Goal: Information Seeking & Learning: Learn about a topic

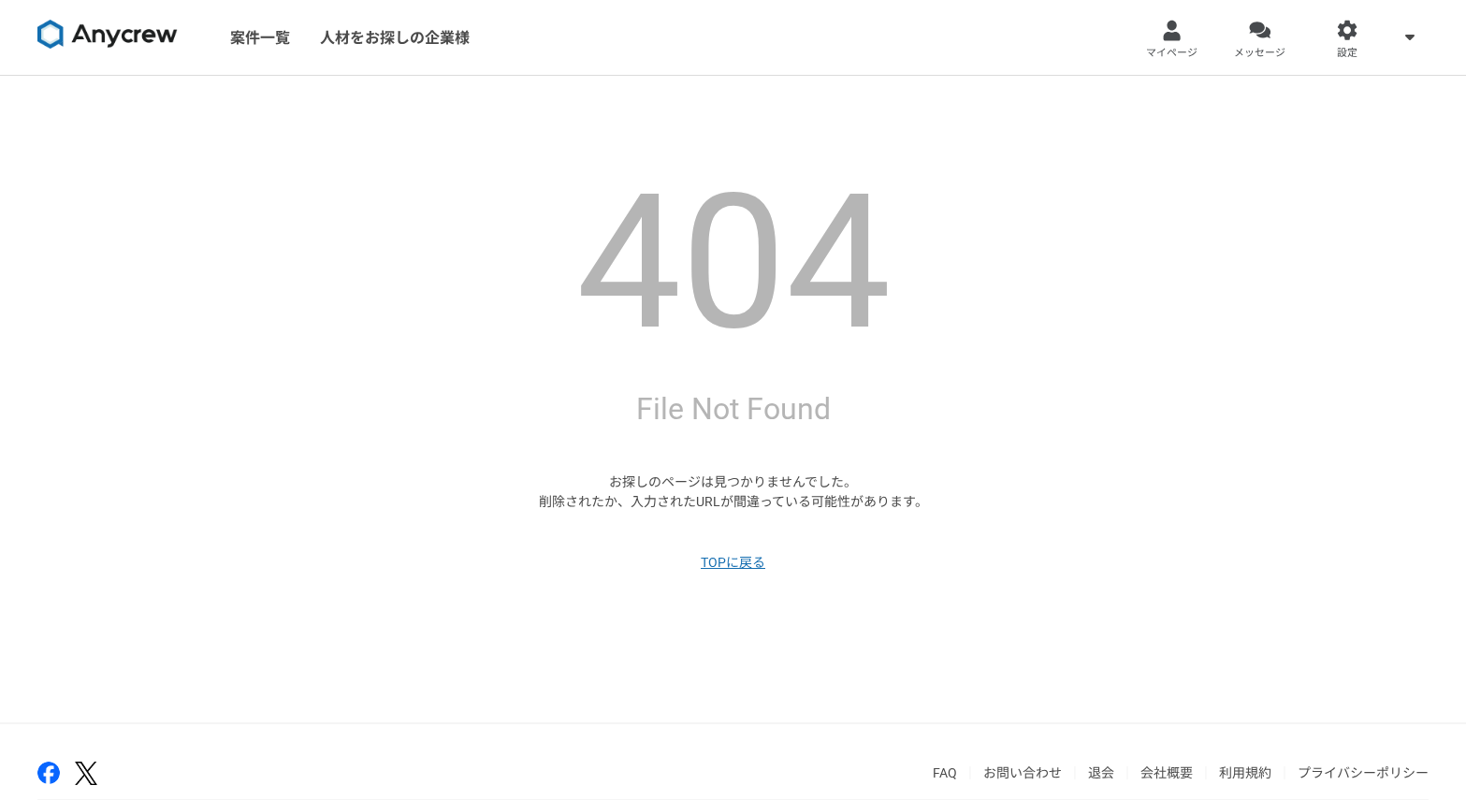
click at [135, 33] on img at bounding box center [107, 35] width 140 height 30
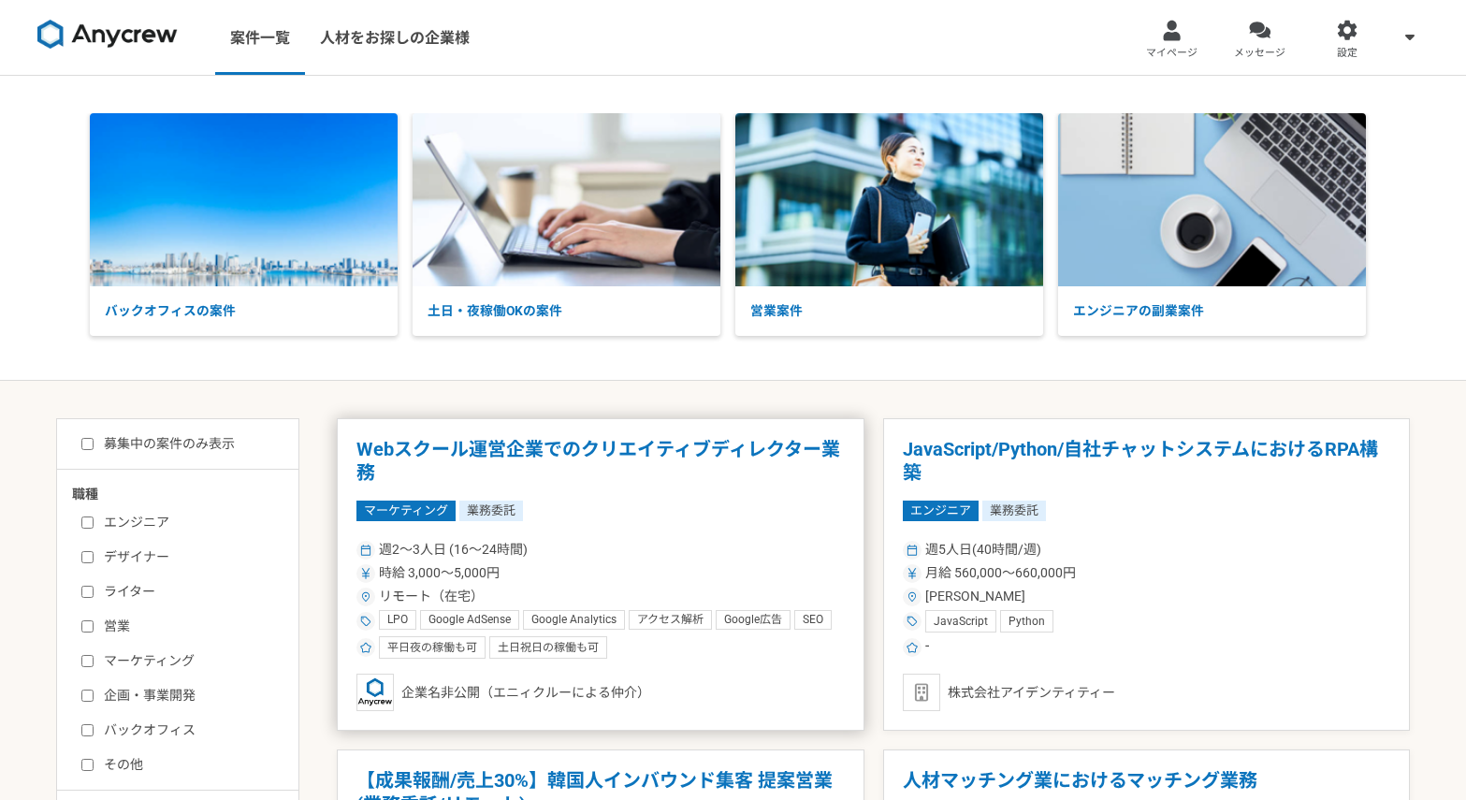
scroll to position [137, 0]
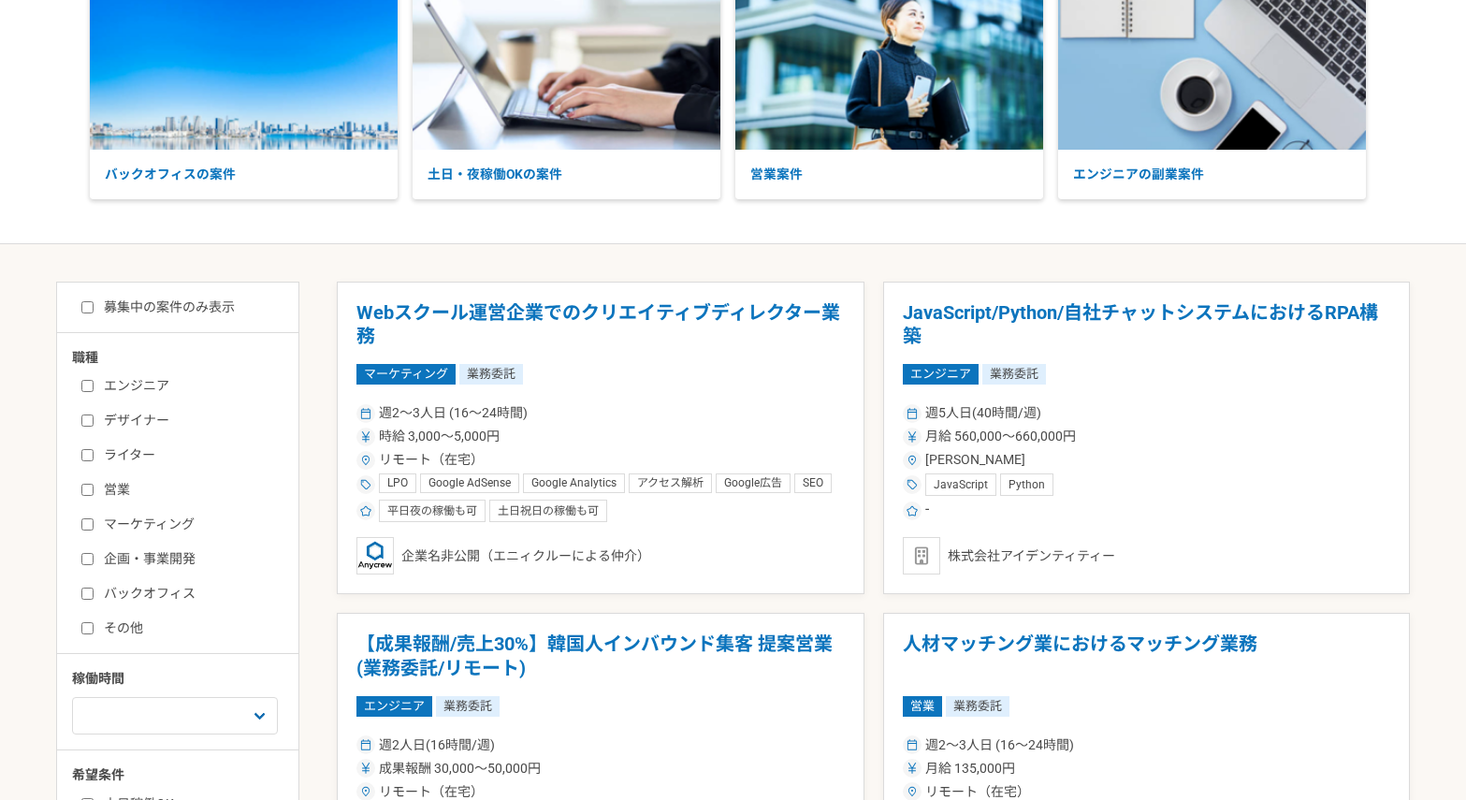
click at [125, 520] on label "マーケティング" at bounding box center [188, 525] width 215 height 20
click at [94, 520] on input "マーケティング" at bounding box center [87, 524] width 12 height 12
checkbox input "true"
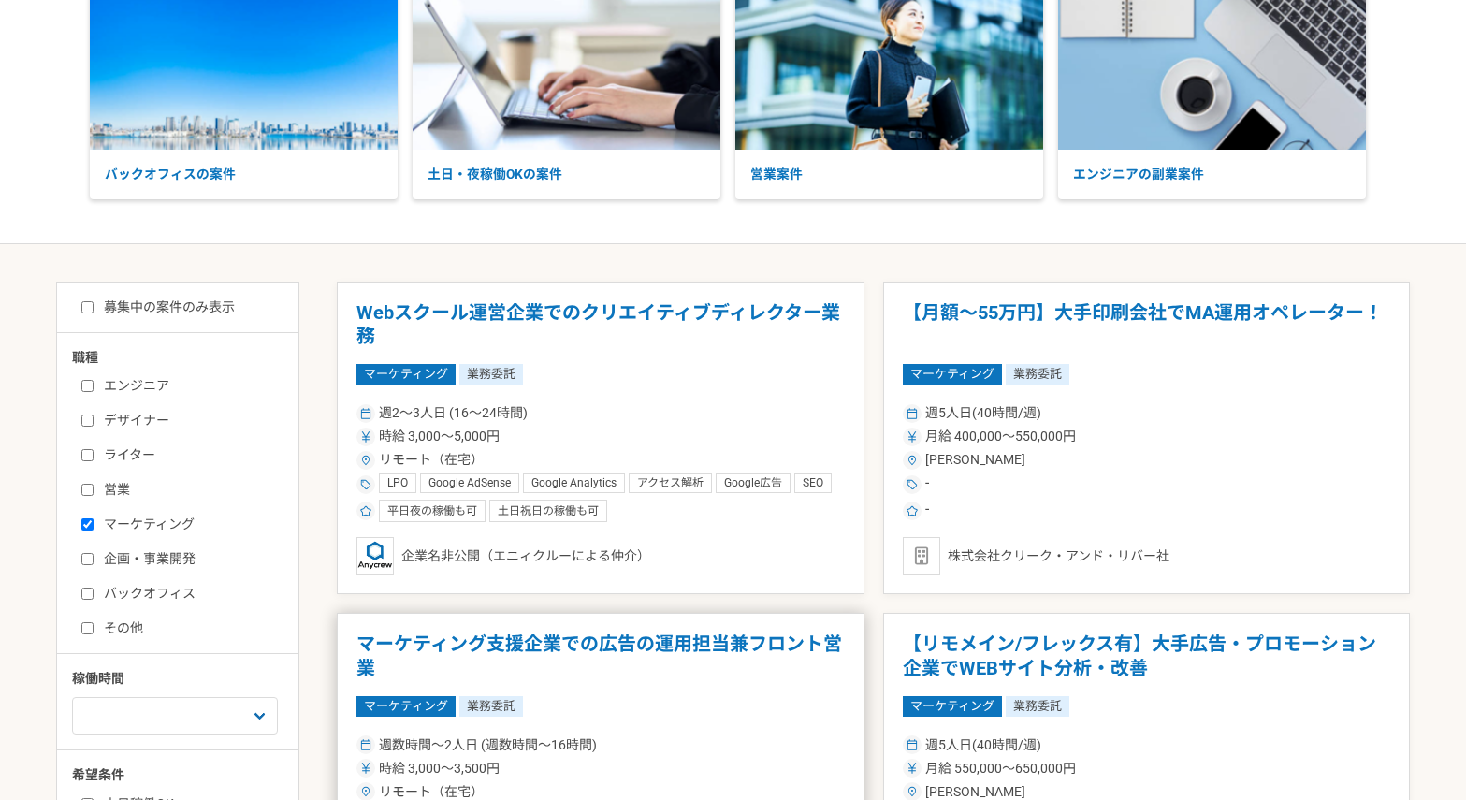
scroll to position [342, 0]
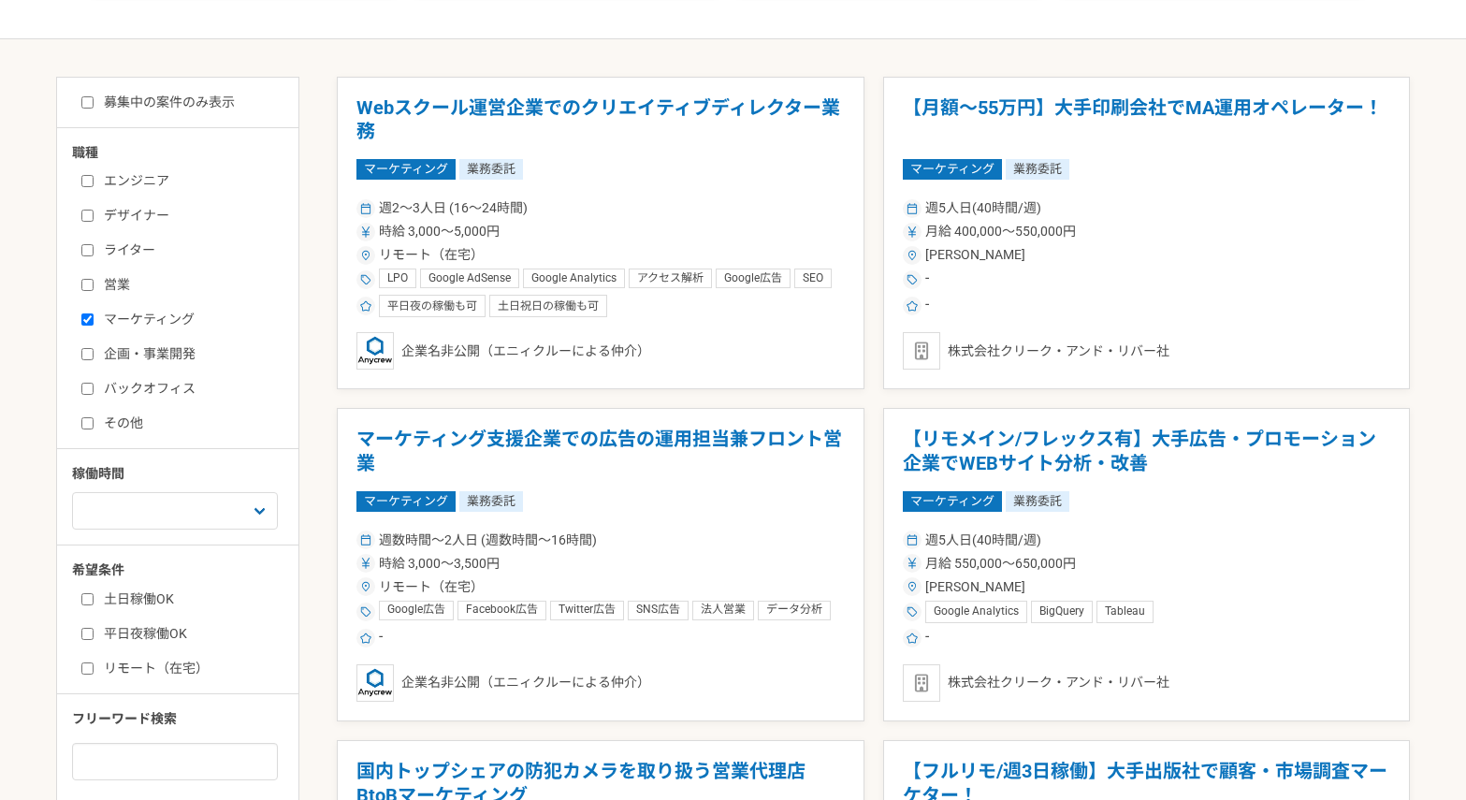
click at [152, 605] on label "土日稼働OK" at bounding box center [188, 599] width 215 height 20
click at [94, 605] on input "土日稼働OK" at bounding box center [87, 599] width 12 height 12
checkbox input "true"
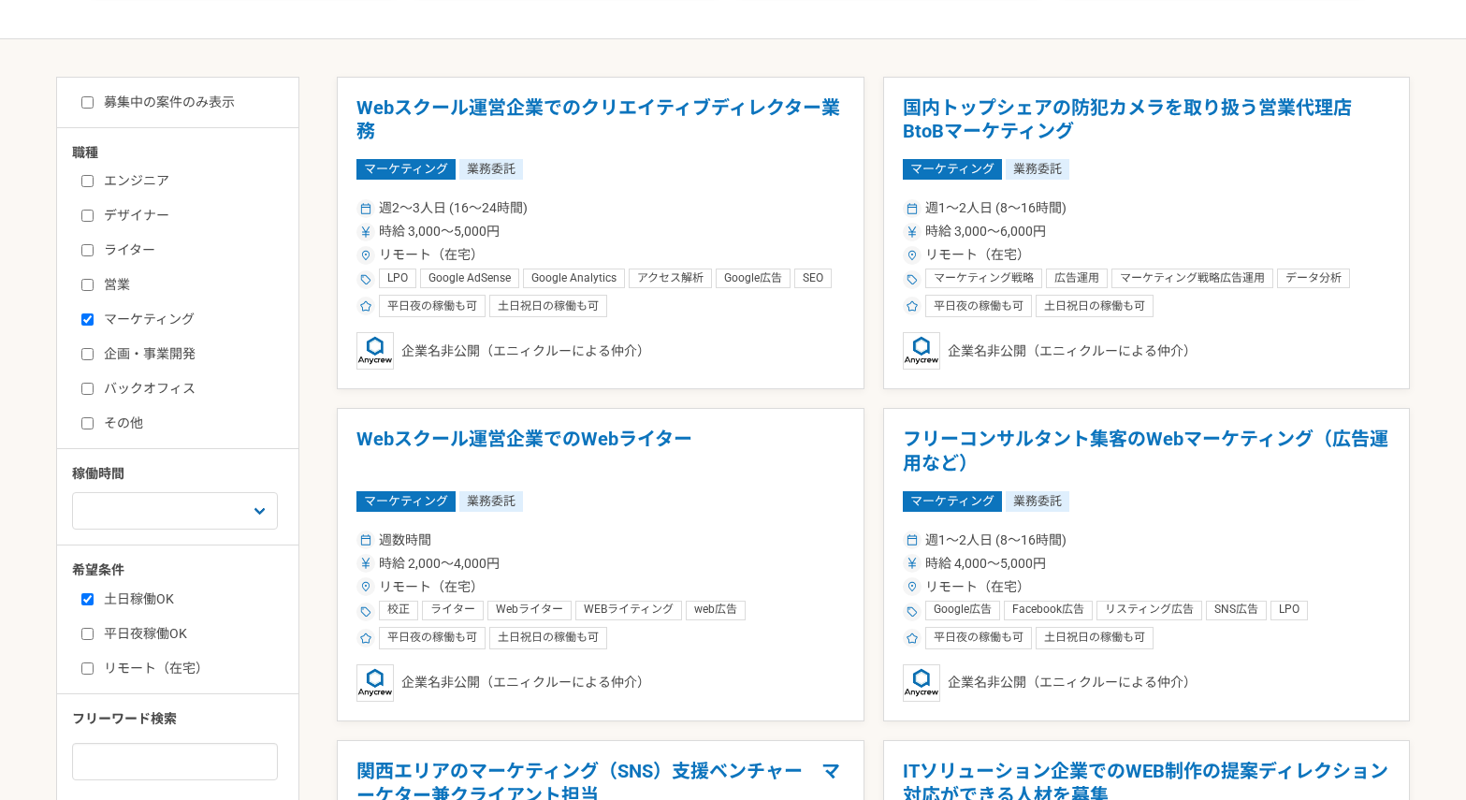
click at [157, 638] on label "平日夜稼働OK" at bounding box center [188, 634] width 215 height 20
click at [94, 638] on input "平日夜稼働OK" at bounding box center [87, 634] width 12 height 12
checkbox input "true"
click at [157, 666] on label "リモート（在宅）" at bounding box center [188, 669] width 215 height 20
click at [94, 666] on input "リモート（在宅）" at bounding box center [87, 668] width 12 height 12
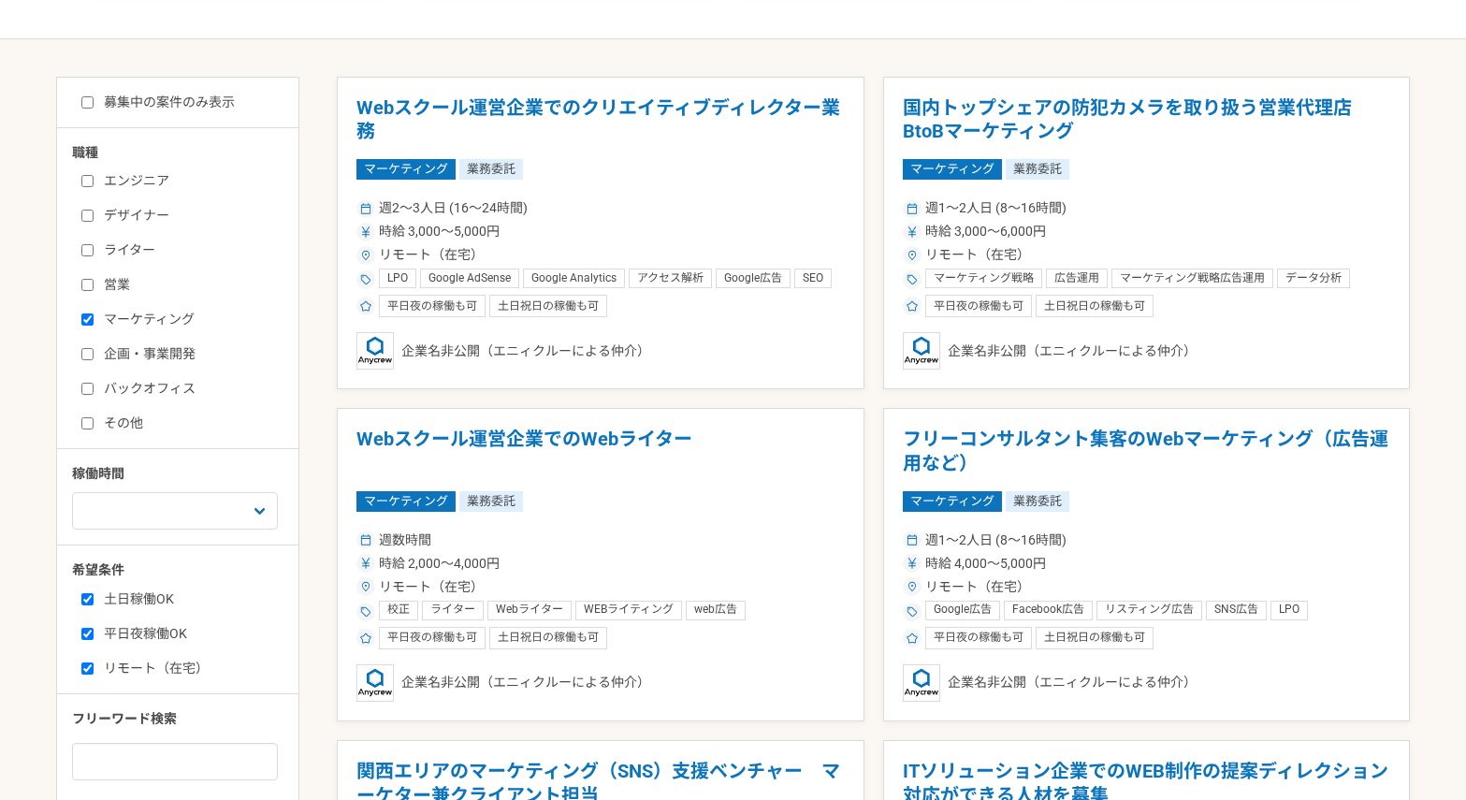
checkbox input "true"
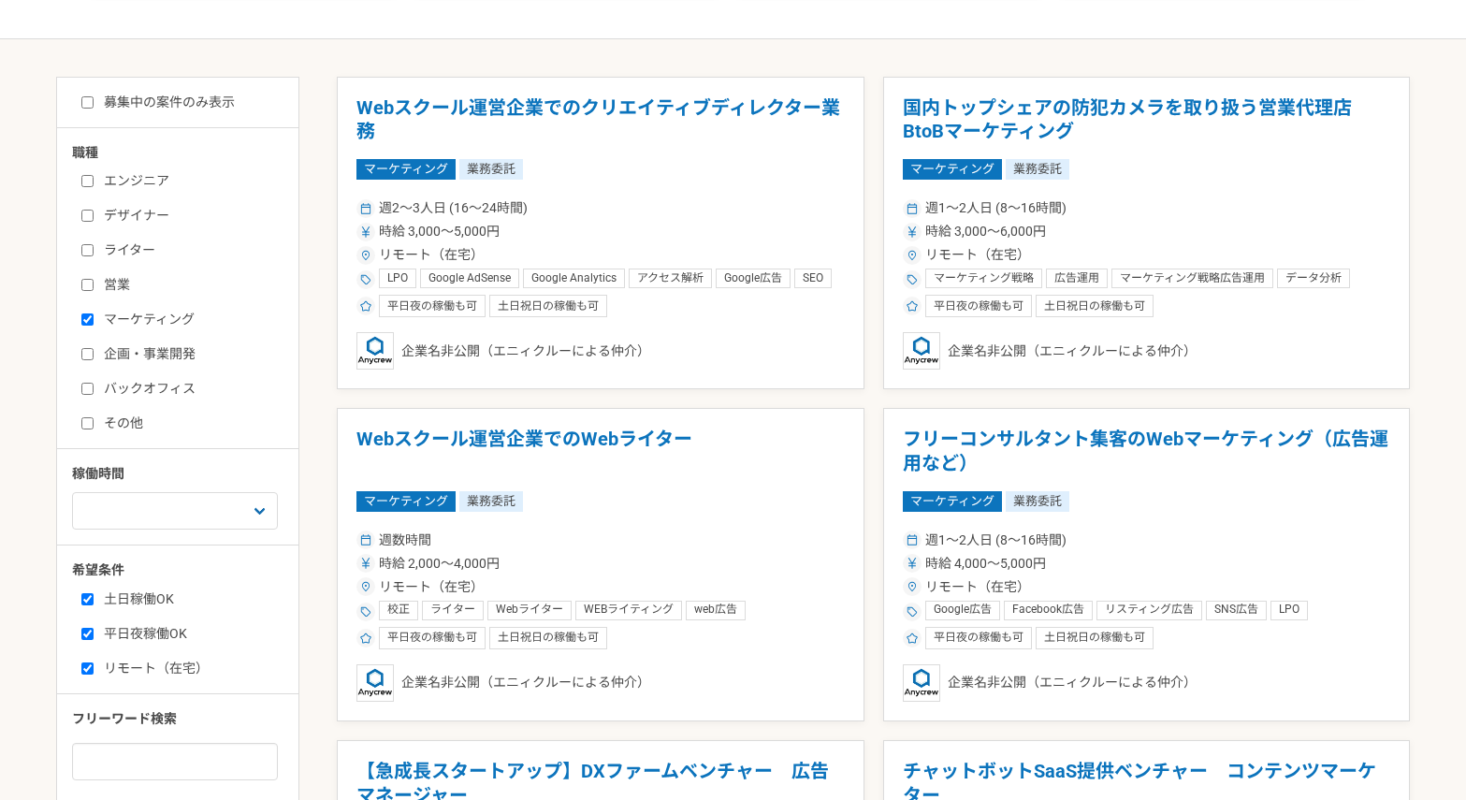
click at [142, 600] on label "土日稼働OK" at bounding box center [188, 599] width 215 height 20
click at [94, 600] on input "土日稼働OK" at bounding box center [87, 599] width 12 height 12
checkbox input "false"
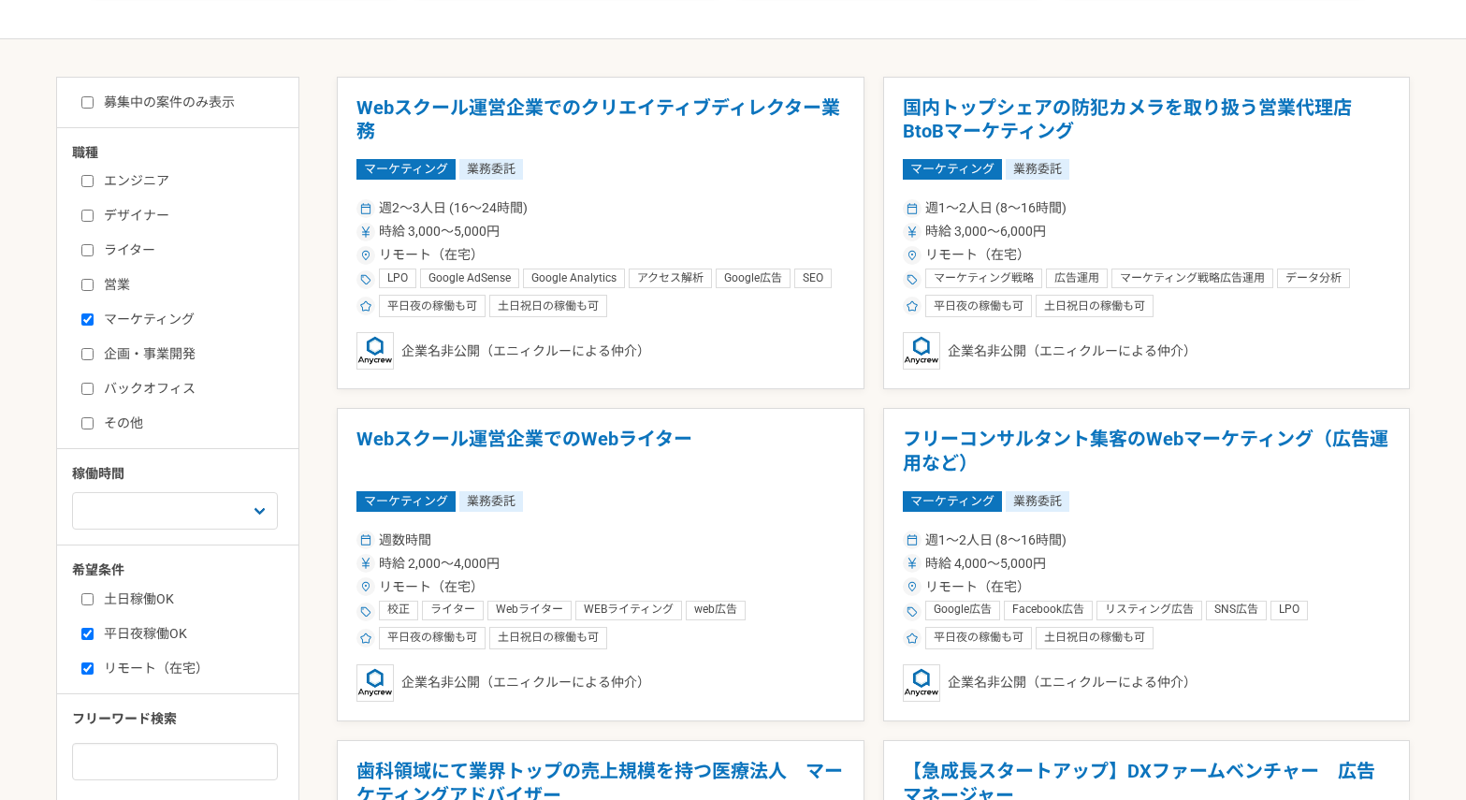
click at [142, 637] on label "平日夜稼働OK" at bounding box center [188, 634] width 215 height 20
click at [94, 637] on input "平日夜稼働OK" at bounding box center [87, 634] width 12 height 12
checkbox input "false"
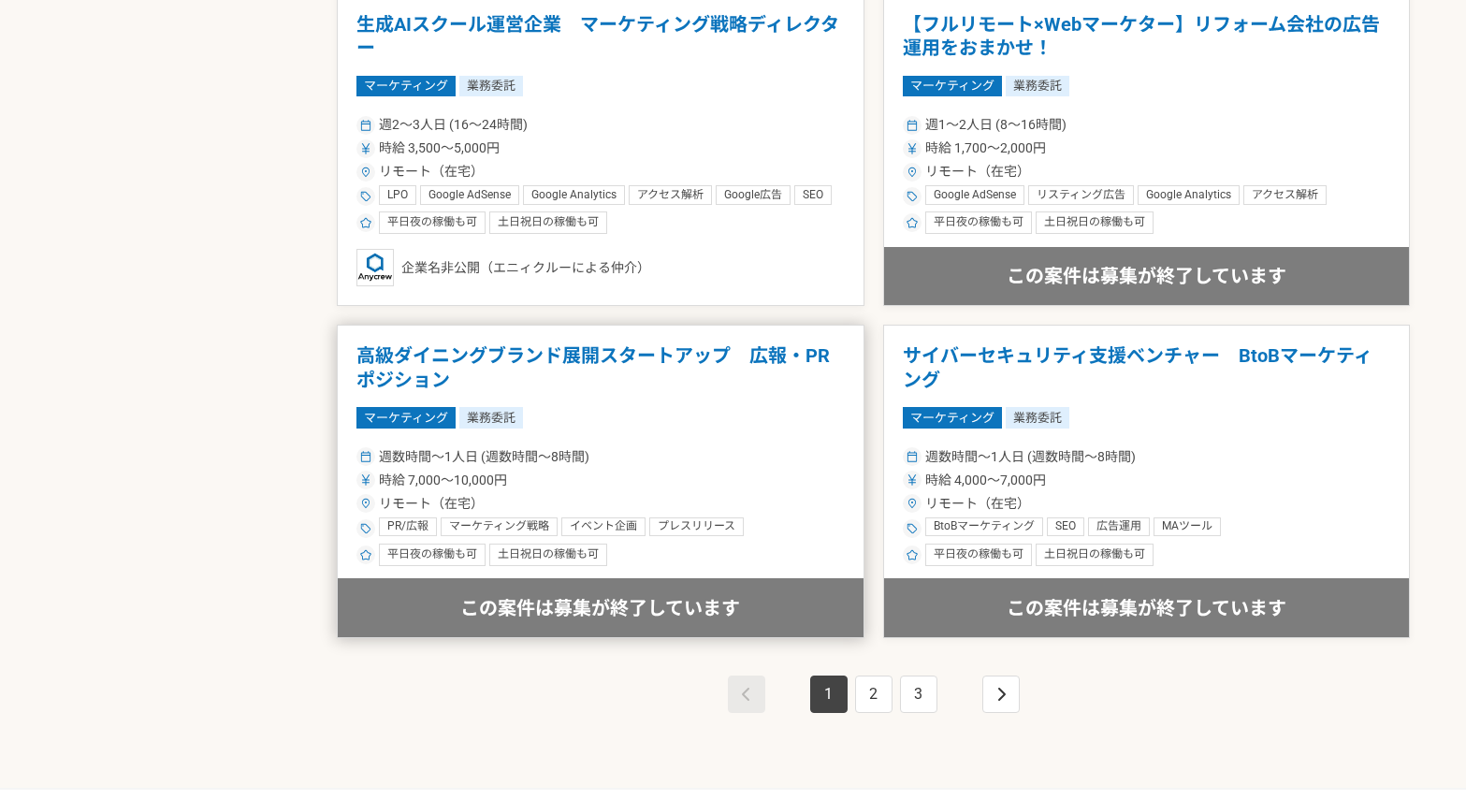
scroll to position [3230, 0]
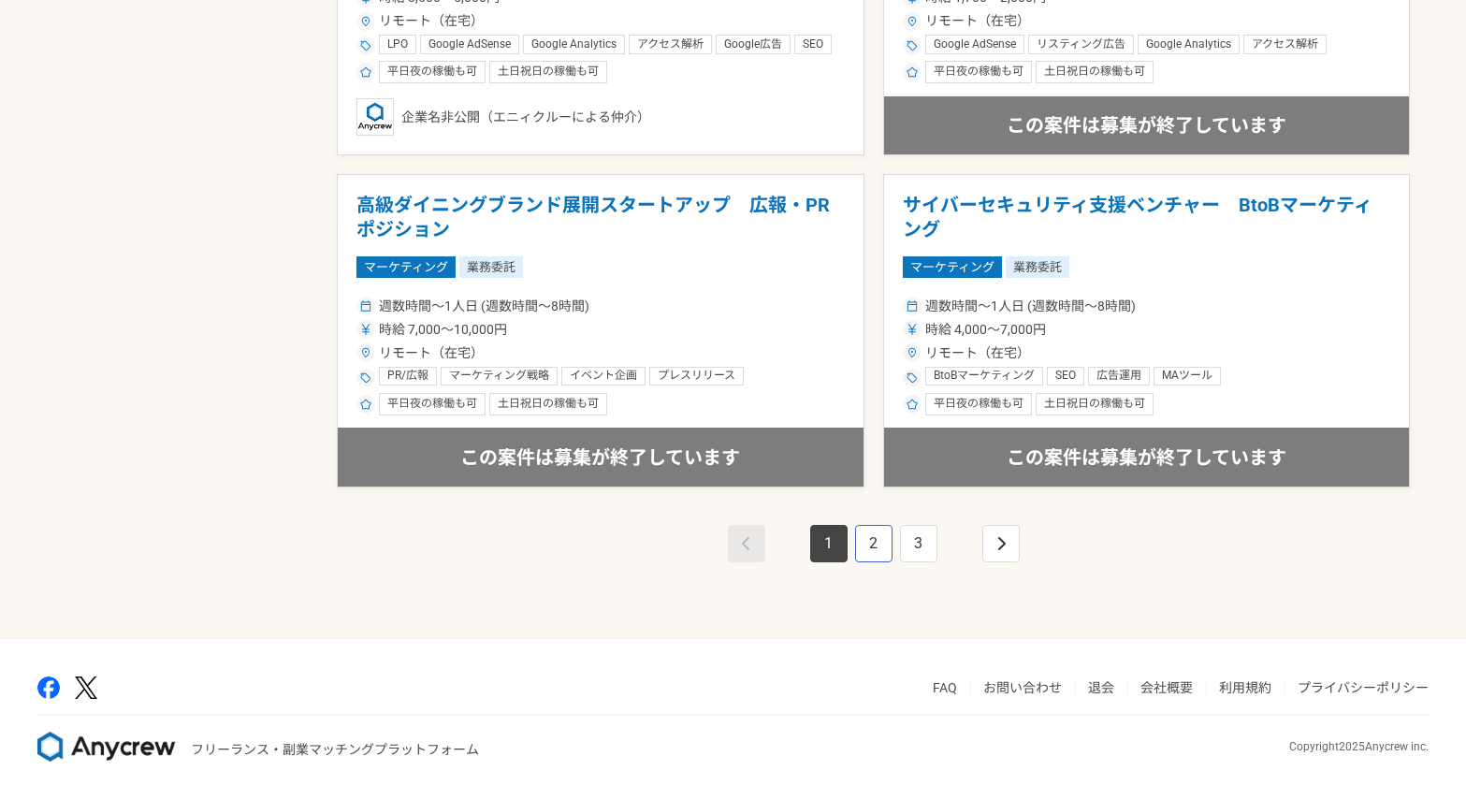
click at [867, 539] on link "2" at bounding box center [873, 543] width 37 height 37
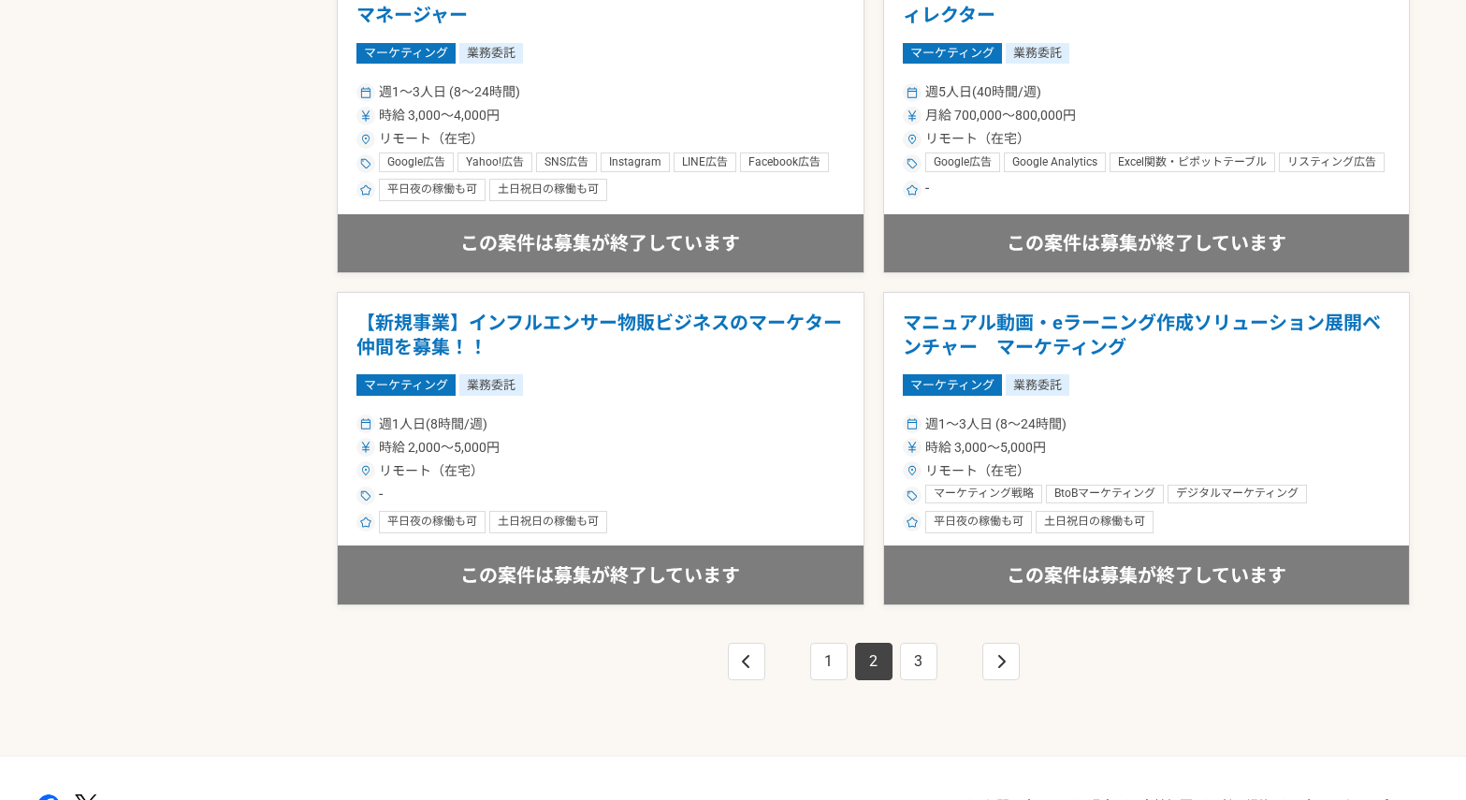
scroll to position [3230, 0]
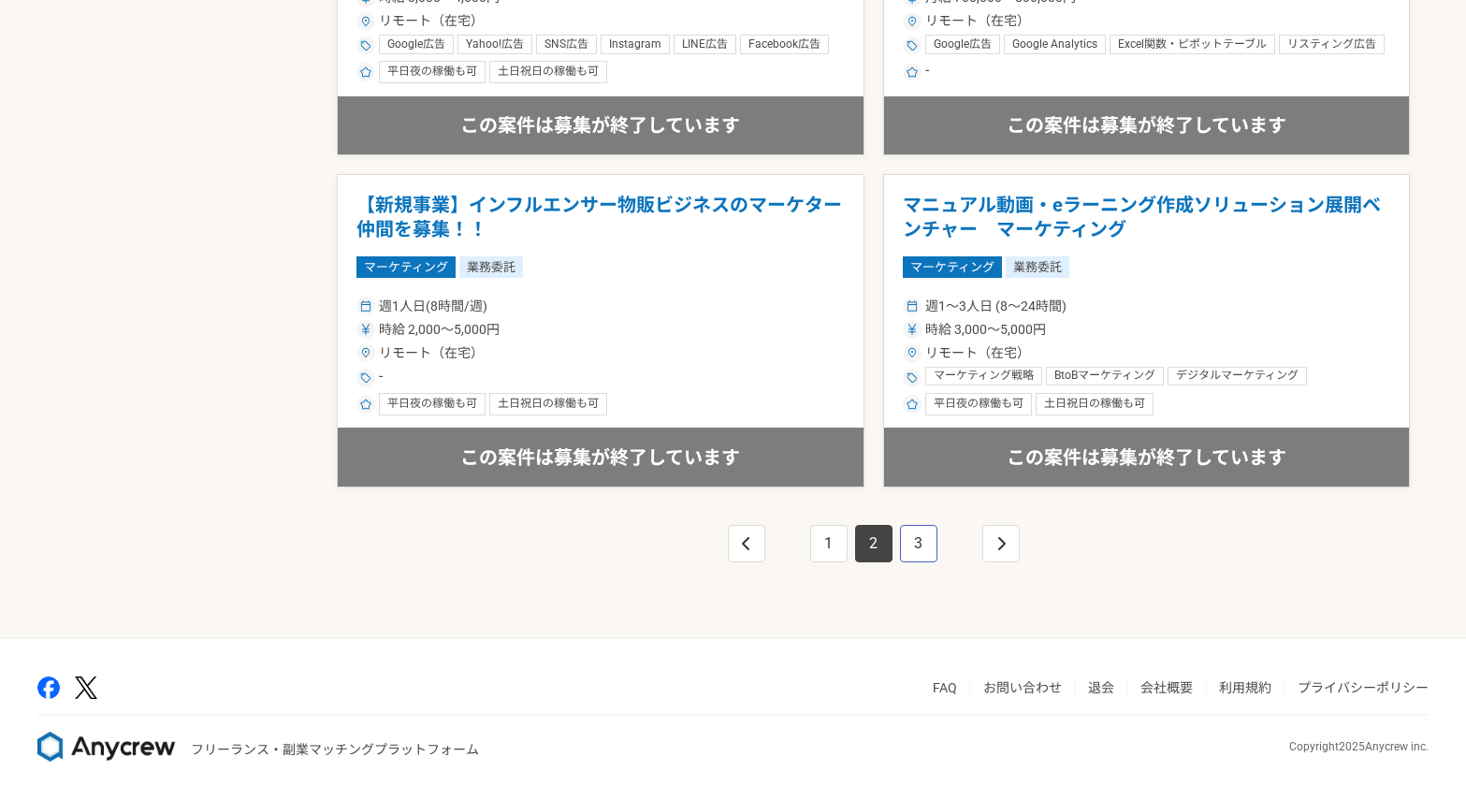
click at [919, 542] on link "3" at bounding box center [918, 543] width 37 height 37
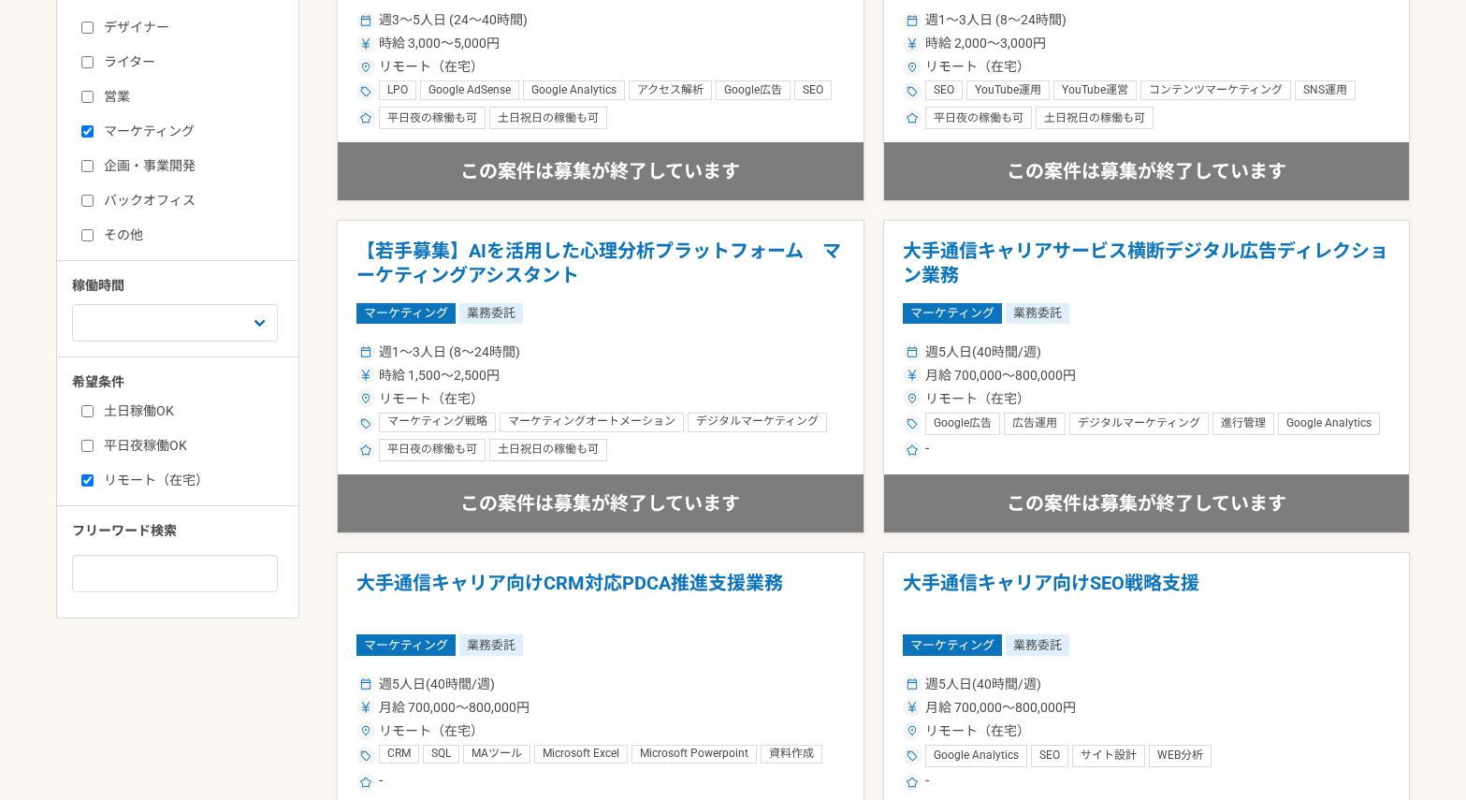
scroll to position [1035, 0]
